Goal: Transaction & Acquisition: Purchase product/service

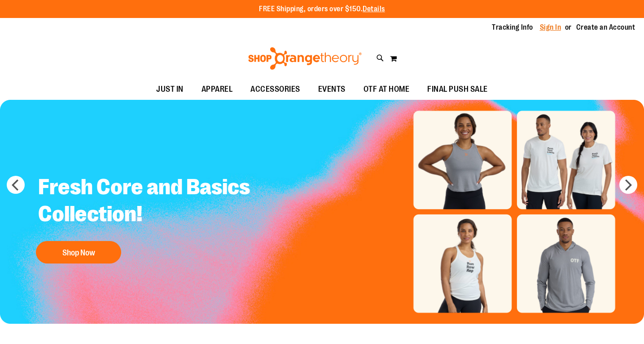
click at [551, 29] on link "Sign In" at bounding box center [551, 27] width 22 height 10
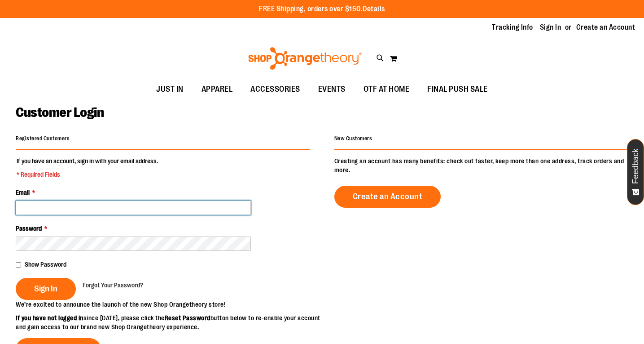
type input "**********"
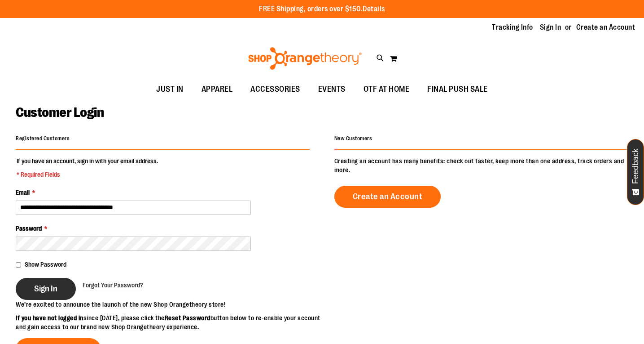
click at [52, 281] on button "Sign In" at bounding box center [46, 289] width 60 height 22
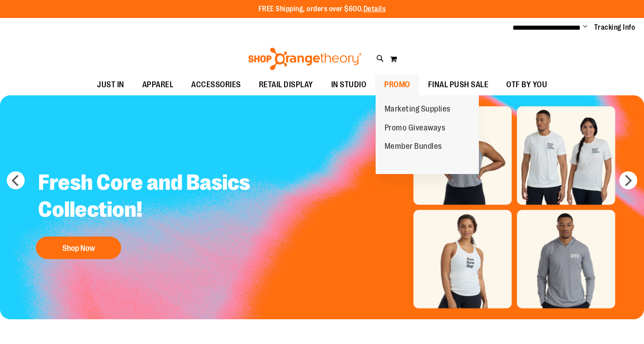
click at [394, 88] on span "PROMO" at bounding box center [397, 85] width 26 height 20
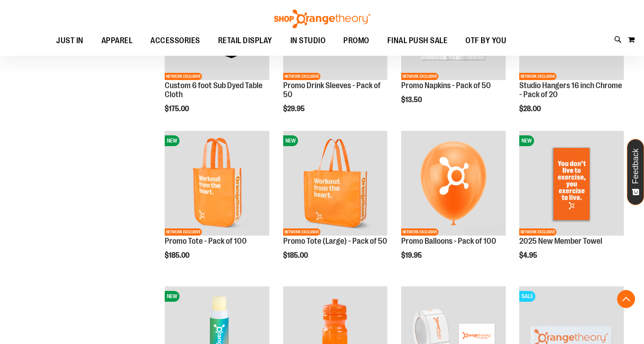
scroll to position [672, 0]
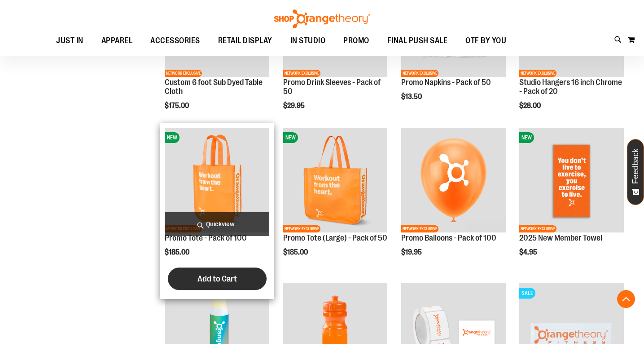
click at [212, 281] on span "Add to Cart" at bounding box center [218, 279] width 40 height 10
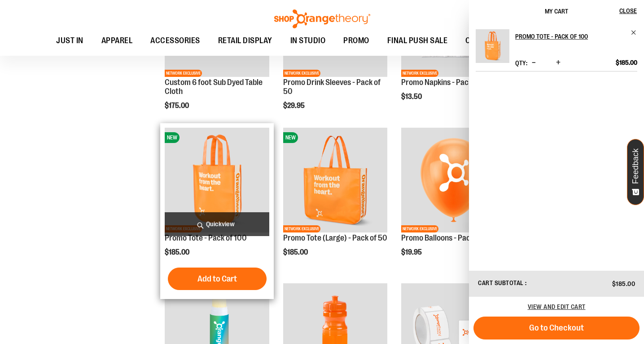
click at [185, 143] on img "product" at bounding box center [217, 180] width 105 height 105
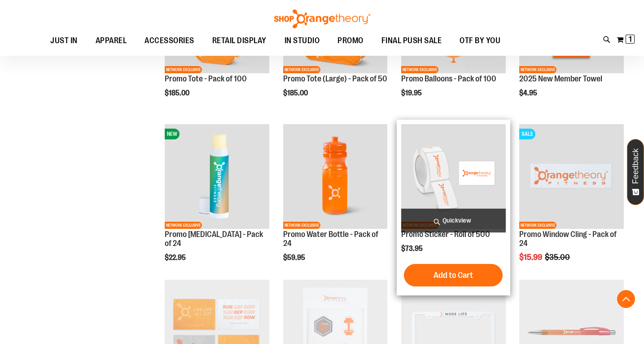
scroll to position [293, 0]
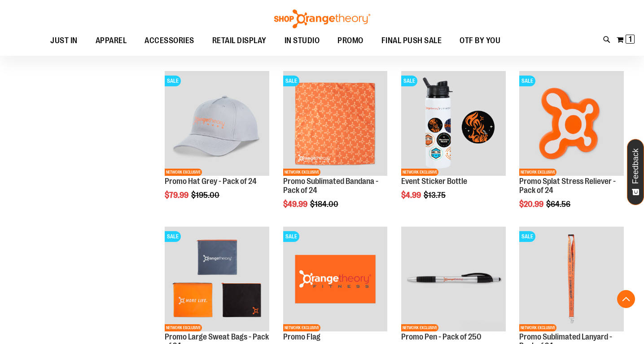
scroll to position [656, 0]
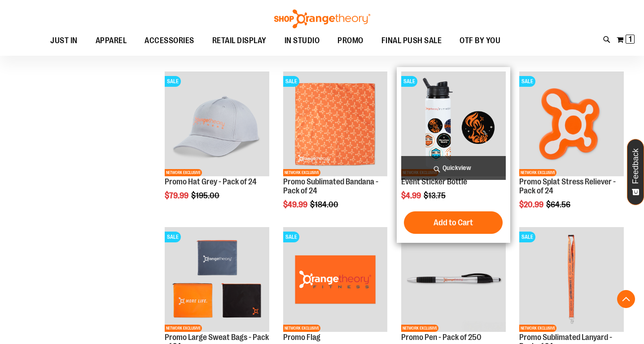
click at [464, 143] on img "product" at bounding box center [453, 123] width 105 height 105
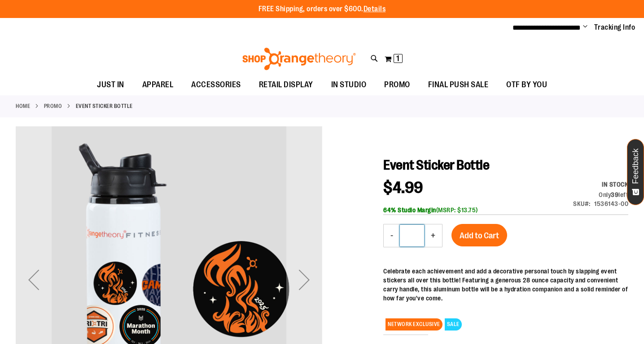
click at [415, 237] on input "*" at bounding box center [412, 236] width 24 height 22
type input "**"
click at [486, 238] on span "Add to Cart" at bounding box center [480, 235] width 40 height 10
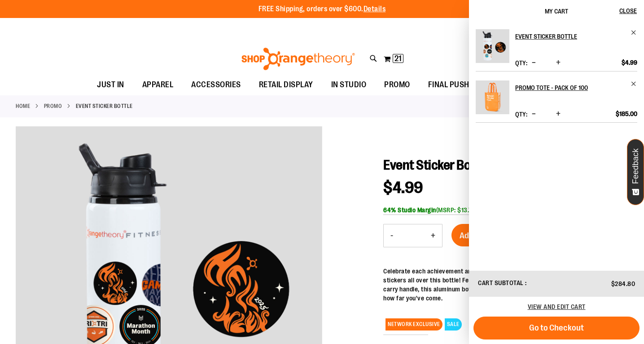
click at [358, 44] on div "Toggle Nav Search Popular Suggestions Advanced Search" at bounding box center [322, 56] width 644 height 36
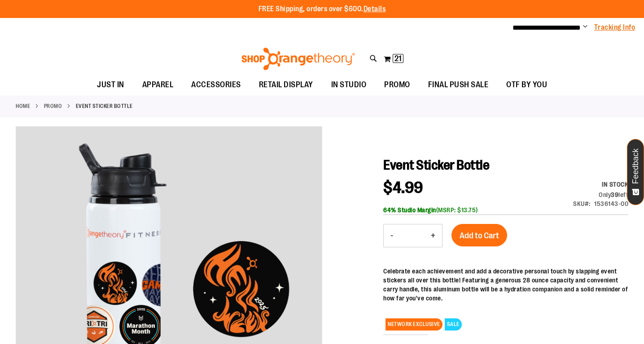
click at [610, 30] on link "Tracking Info" at bounding box center [615, 27] width 41 height 10
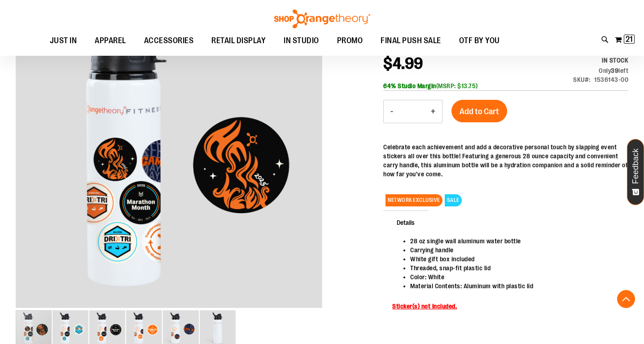
scroll to position [143, 0]
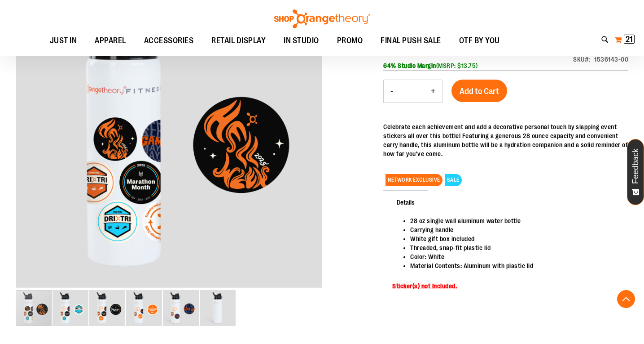
click at [626, 41] on span "21 21 items" at bounding box center [629, 39] width 11 height 9
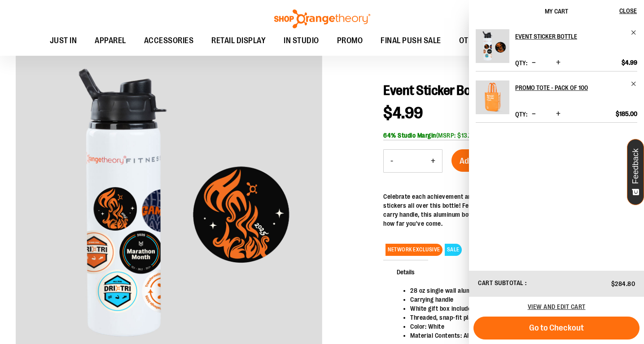
scroll to position [72, 0]
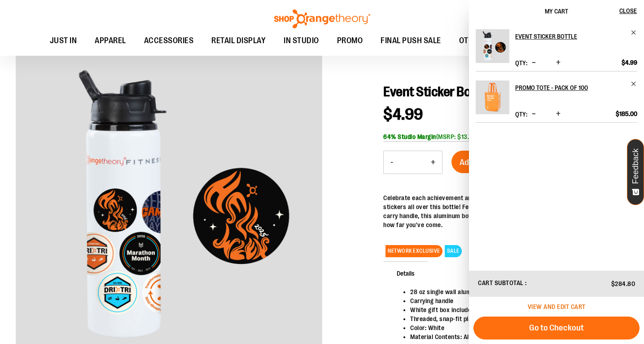
click at [546, 306] on span "View and edit cart" at bounding box center [557, 306] width 58 height 7
